Goal: Obtain resource: Obtain resource

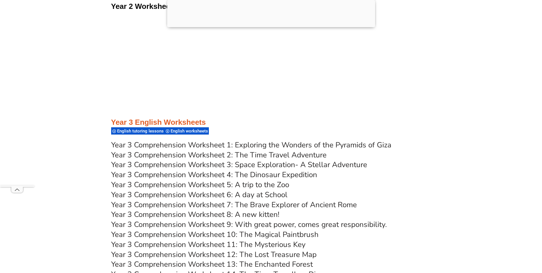
scroll to position [1886, 0]
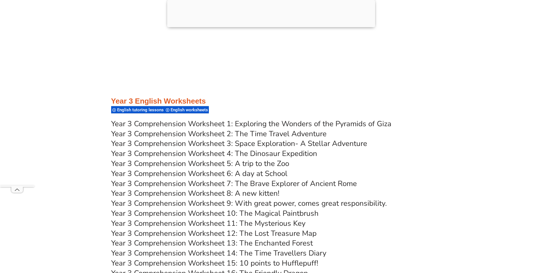
click at [253, 165] on link "Year 3 Comprehension Worksheet 5: A trip to the Zoo" at bounding box center [200, 163] width 178 height 10
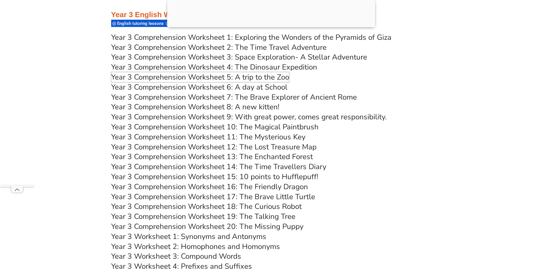
scroll to position [1972, 0]
click at [256, 108] on link "Year 3 Comprehension Worksheet 8: A new kitten!" at bounding box center [195, 107] width 168 height 10
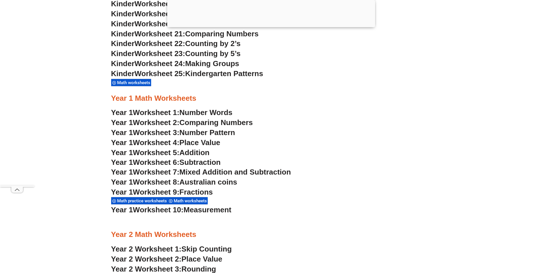
scroll to position [609, 0]
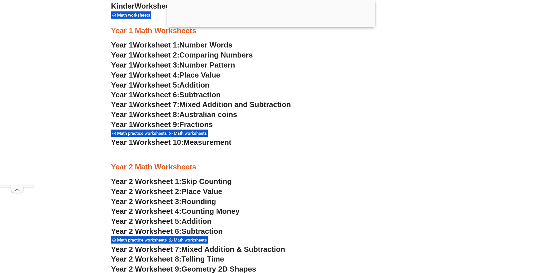
click at [216, 190] on span "Place Value" at bounding box center [201, 191] width 41 height 9
click at [203, 141] on span "Measurement" at bounding box center [207, 142] width 48 height 9
click at [254, 149] on div at bounding box center [271, 154] width 320 height 14
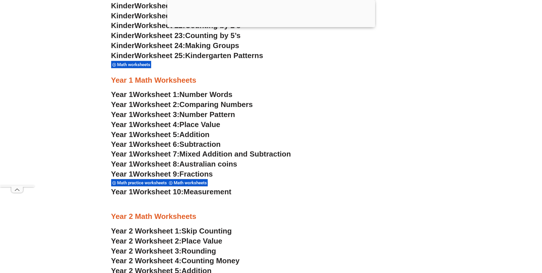
scroll to position [580, 0]
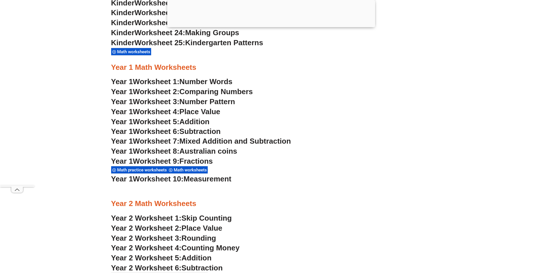
click at [214, 112] on span "Place Value" at bounding box center [199, 111] width 41 height 9
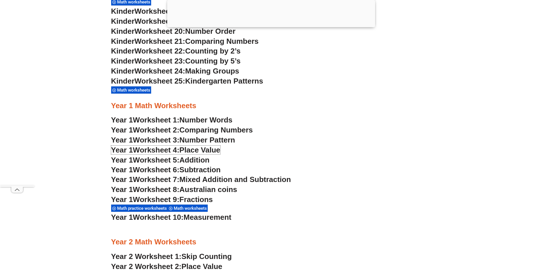
scroll to position [495, 0]
